Goal: Task Accomplishment & Management: Manage account settings

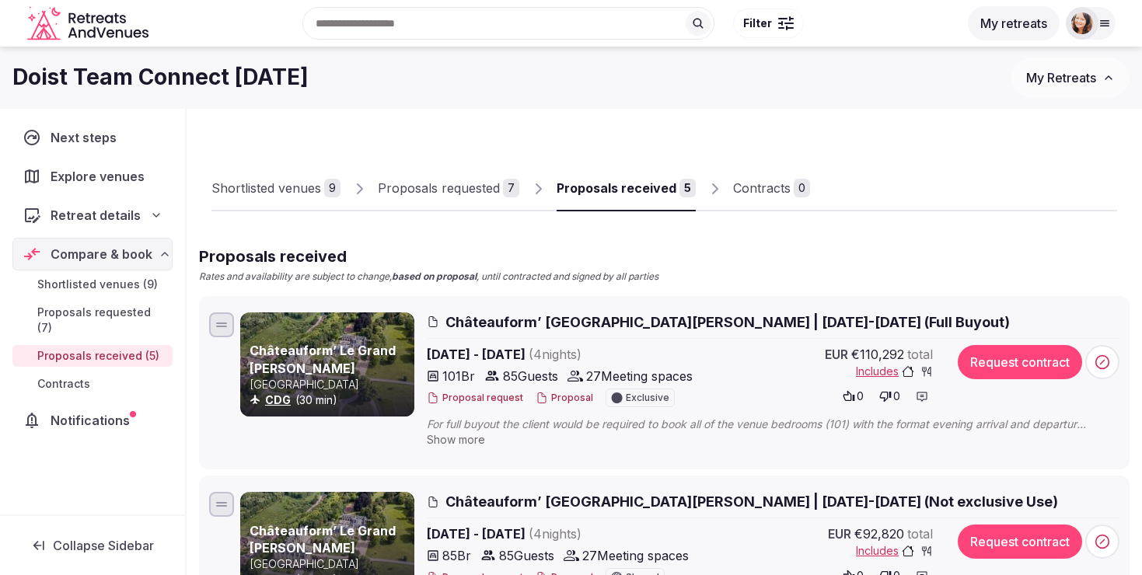
click at [430, 173] on link "Proposals requested 7" at bounding box center [448, 188] width 141 height 45
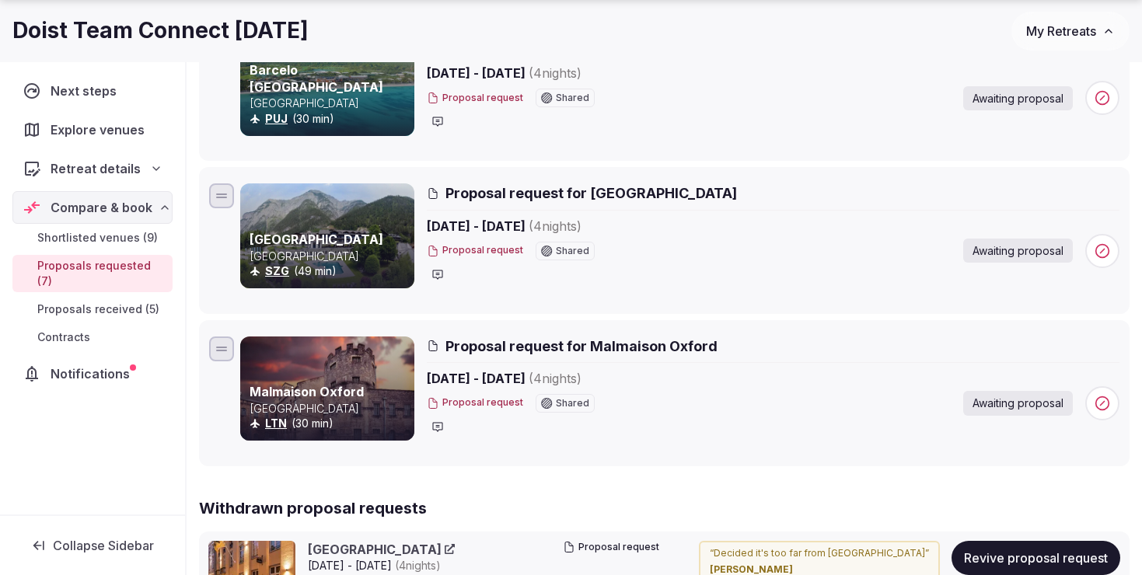
scroll to position [923, 0]
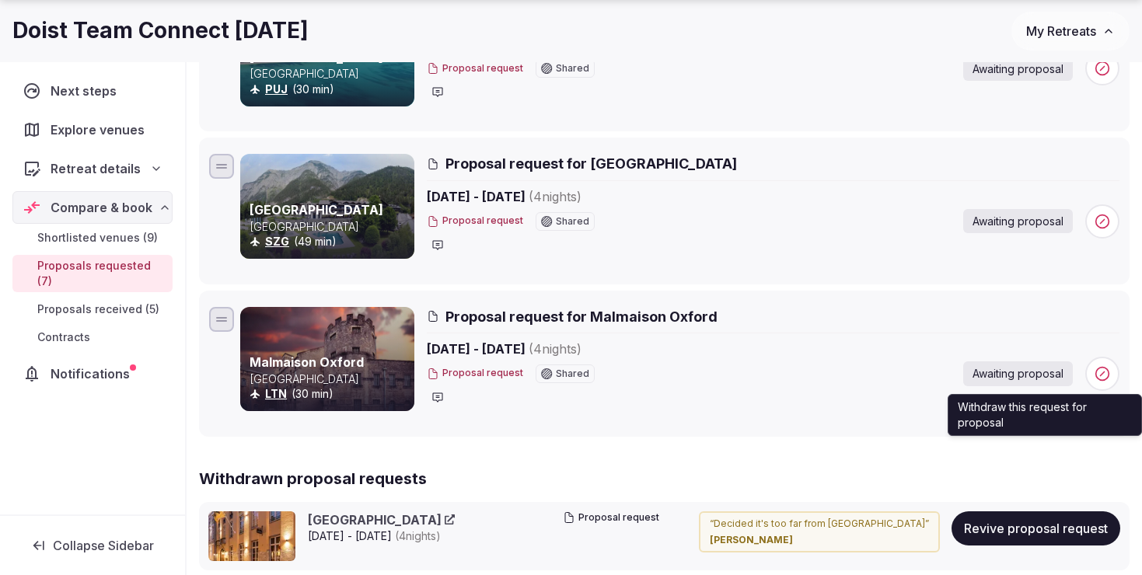
click at [1102, 367] on circle at bounding box center [1102, 373] width 13 height 13
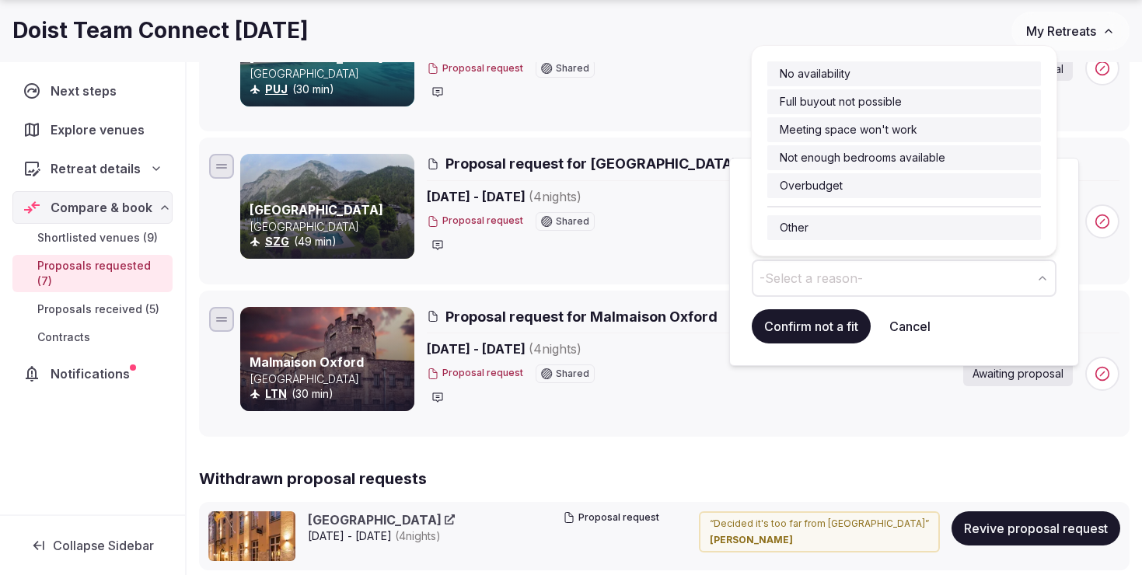
click at [885, 276] on button "-Select a reason-" at bounding box center [904, 278] width 305 height 37
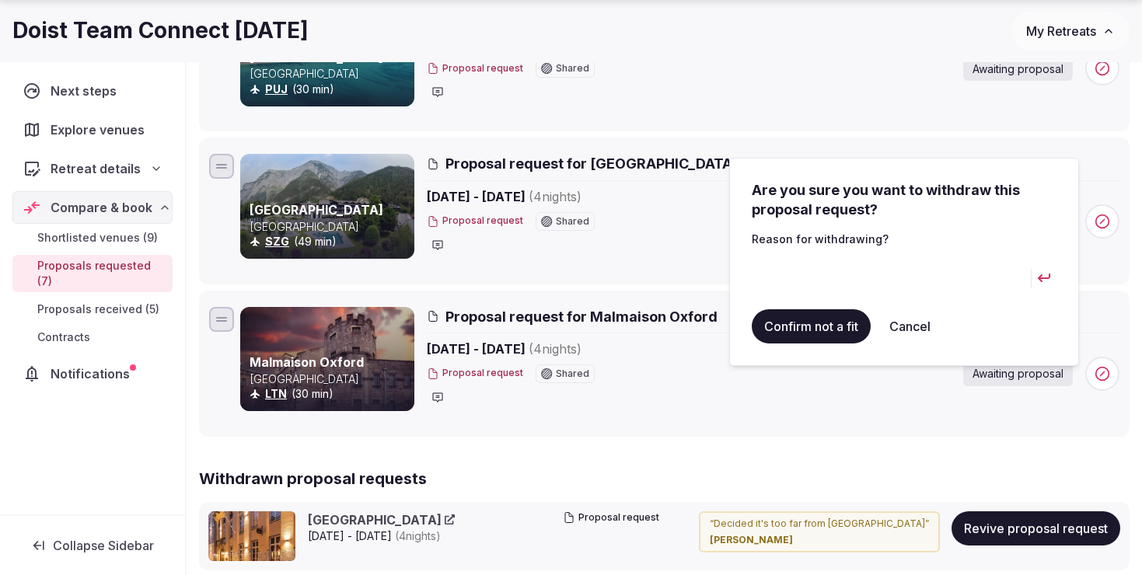
type input "*"
type input "**********"
click at [808, 320] on button "Confirm not a fit" at bounding box center [811, 326] width 119 height 34
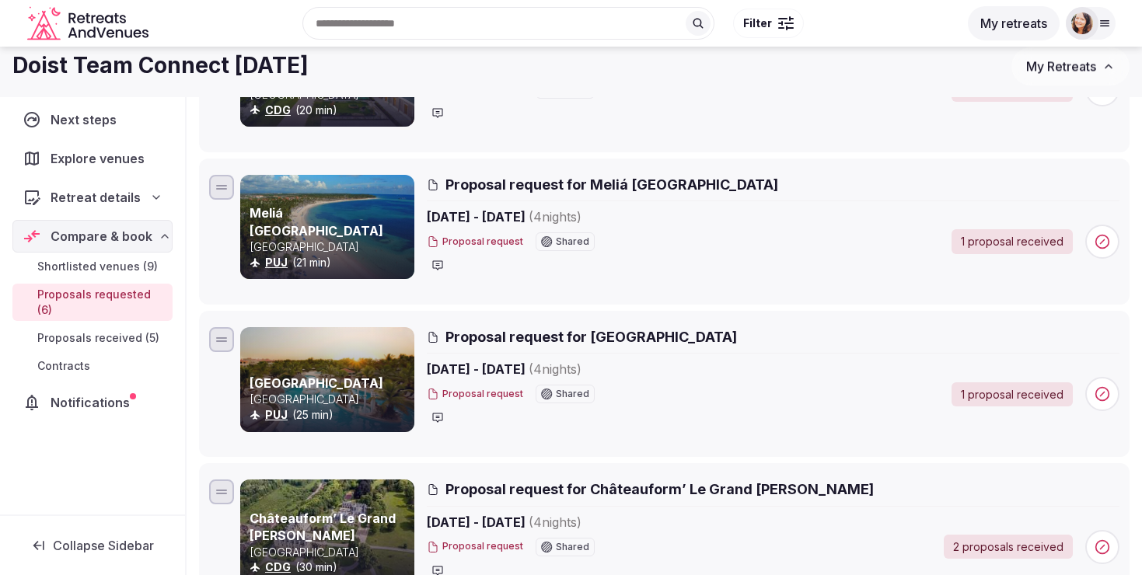
scroll to position [0, 0]
